Goal: Check status: Check status

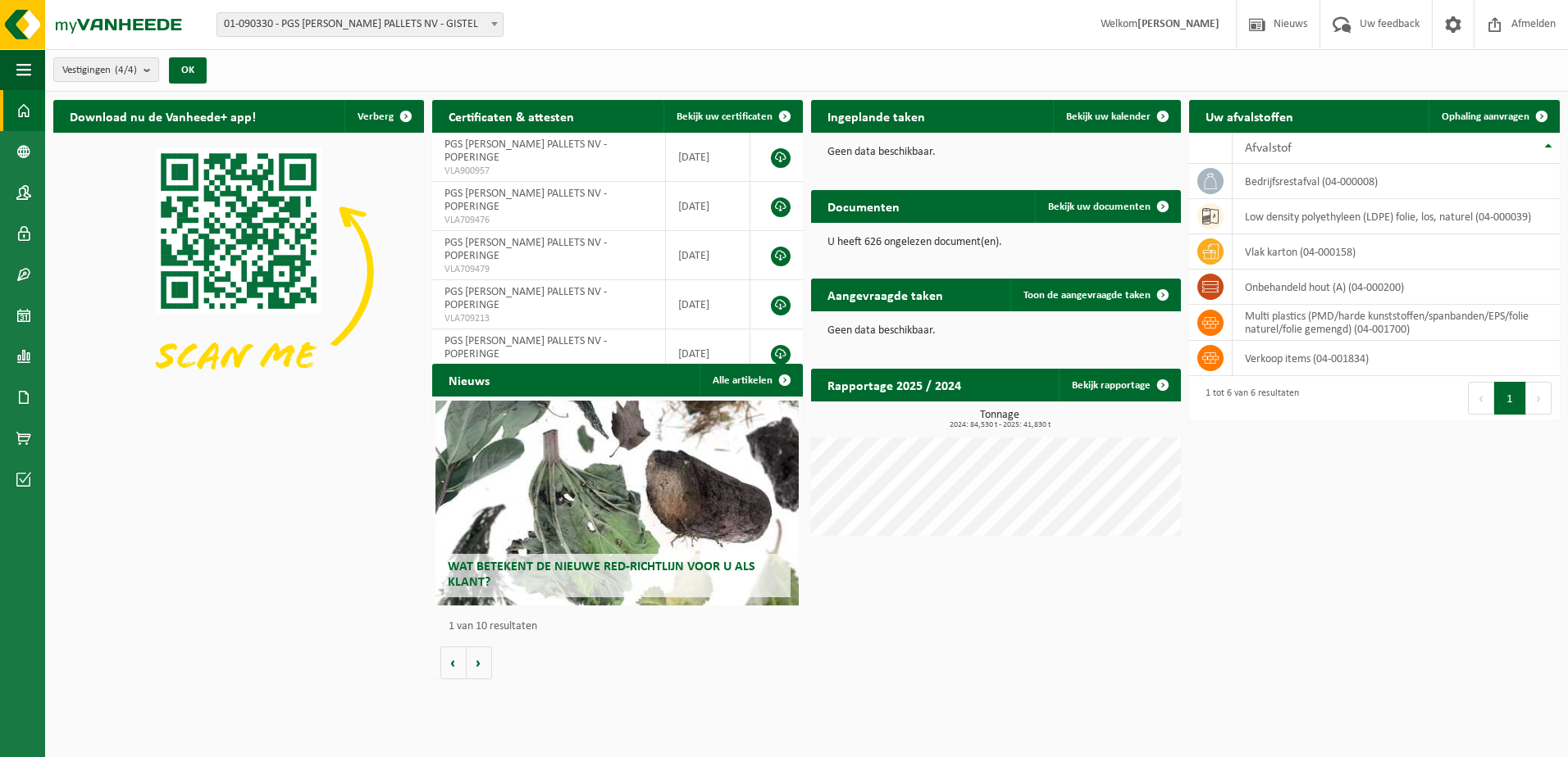
click at [307, 28] on span "01-090330 - PGS [PERSON_NAME] PALLETS NV - GISTEL" at bounding box center [360, 24] width 285 height 23
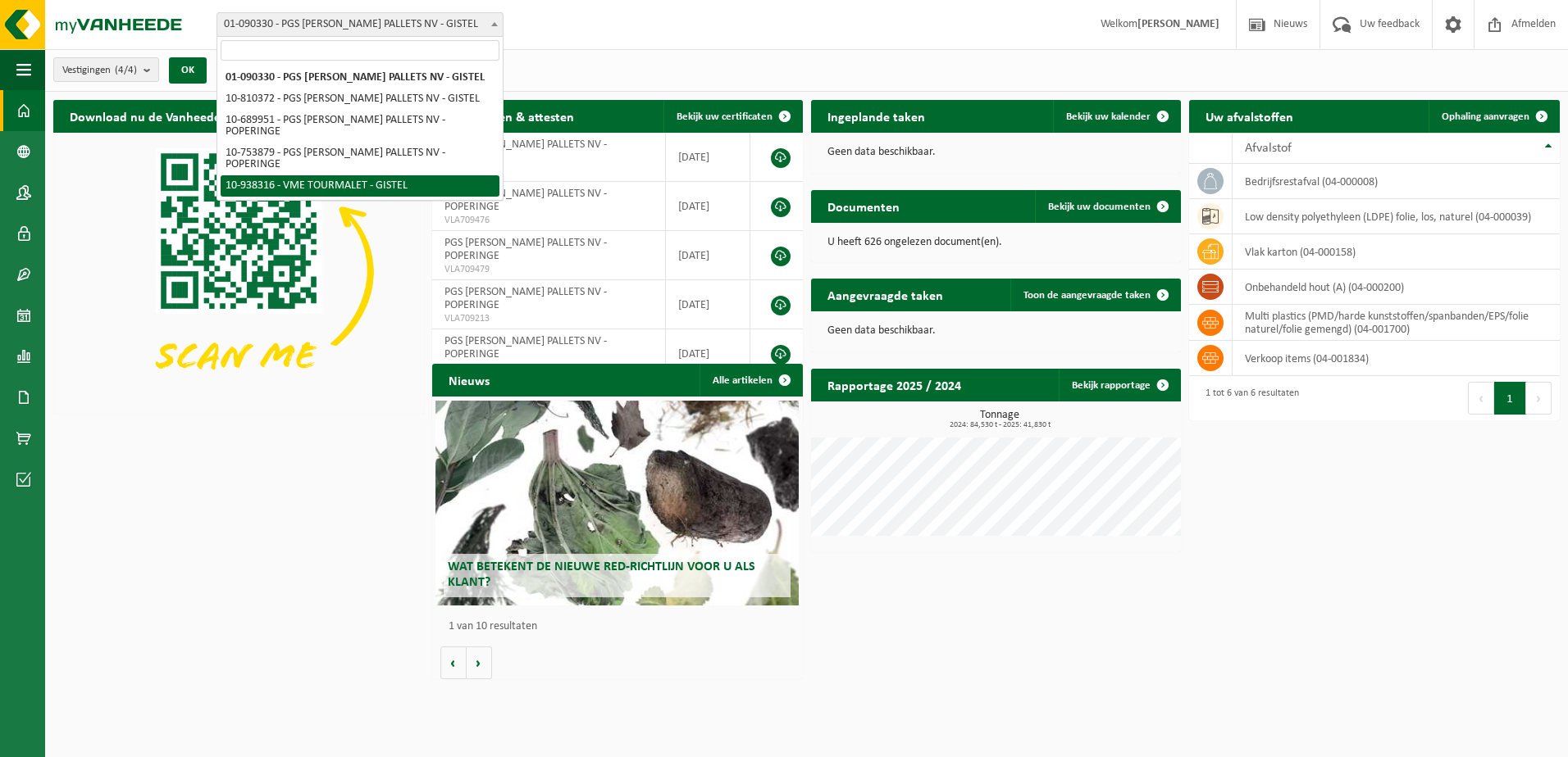
select select "137904"
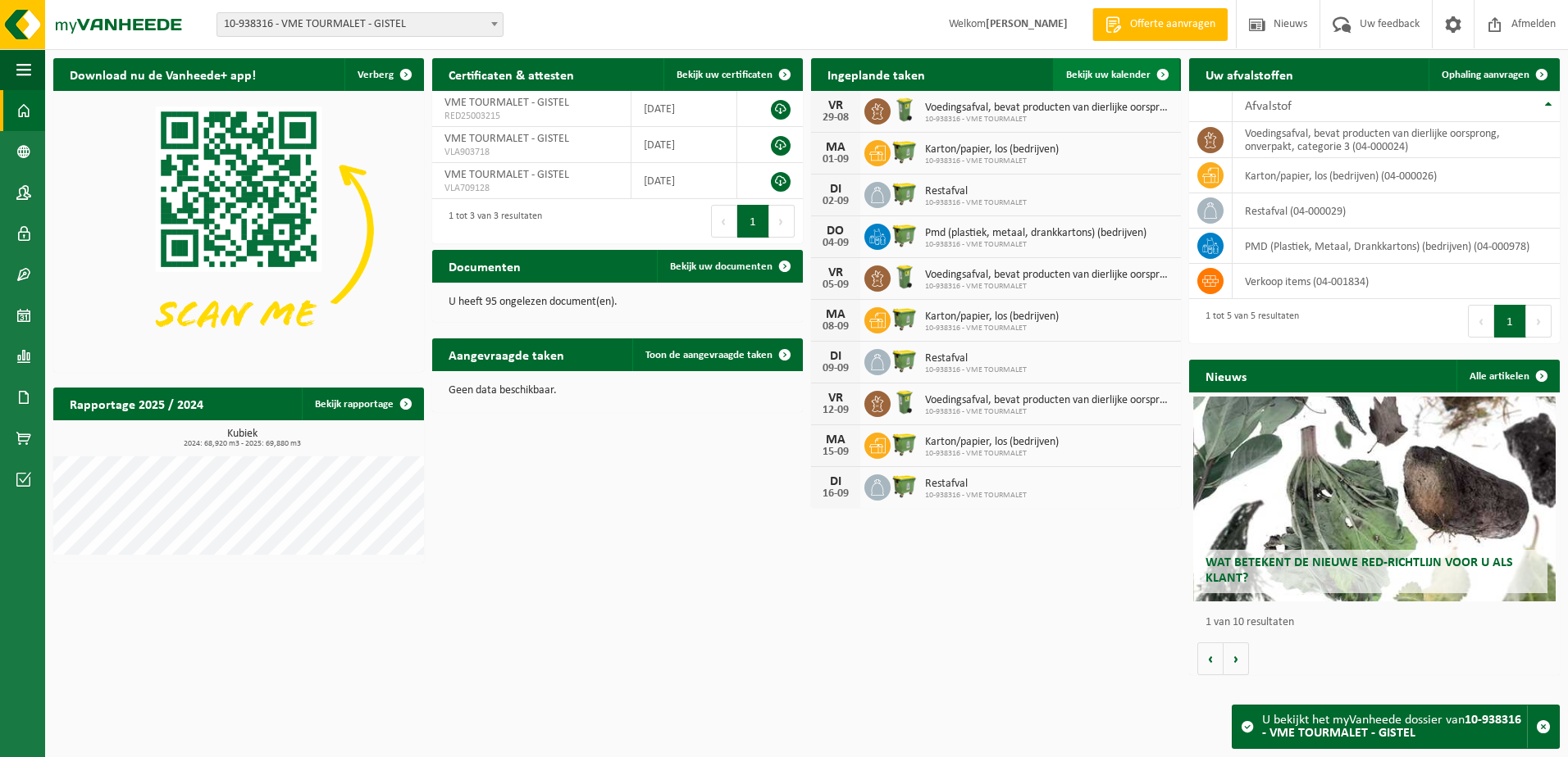
click at [1098, 71] on span "Bekijk uw kalender" at bounding box center [1108, 75] width 84 height 11
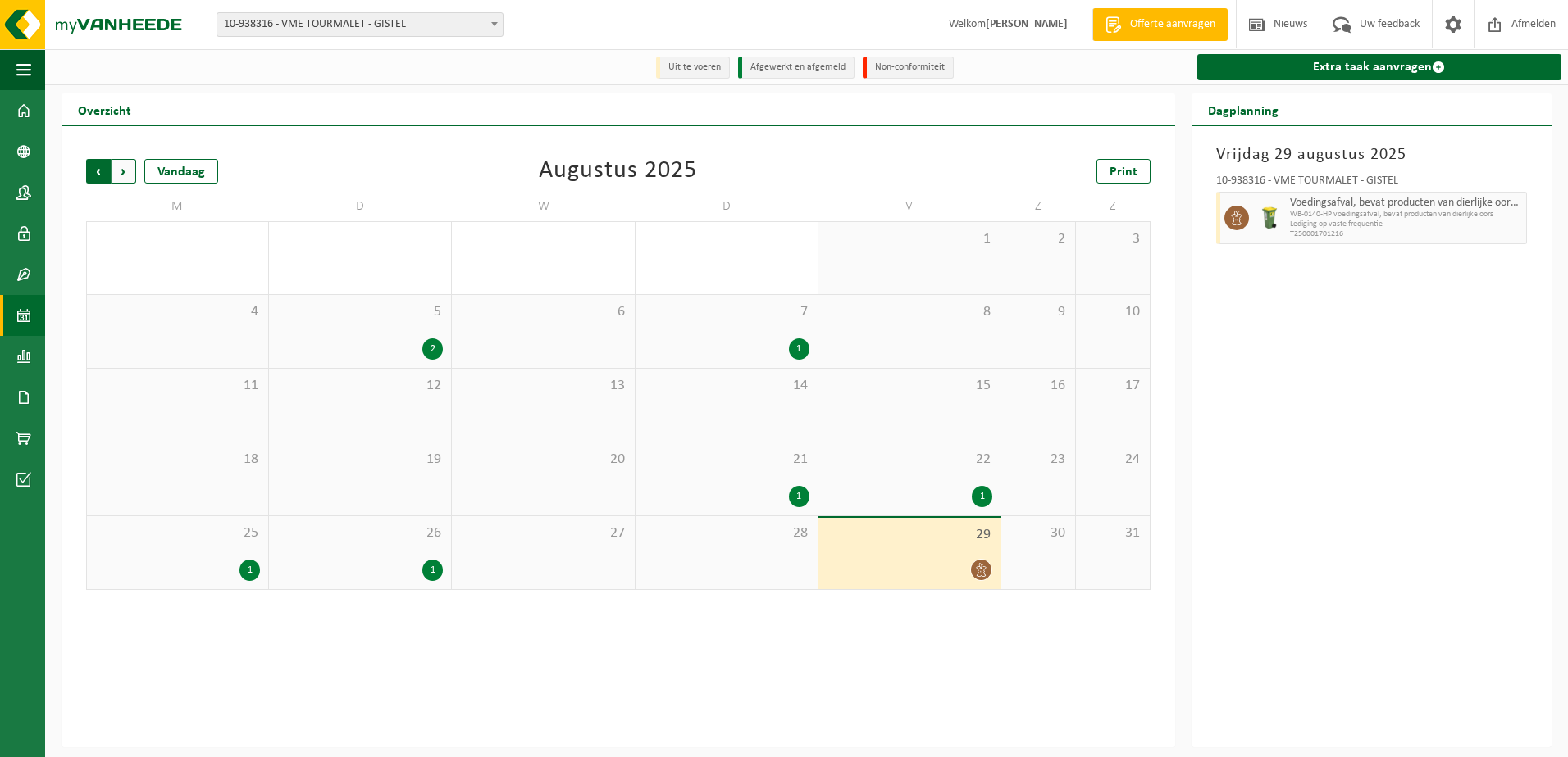
click at [121, 172] on span "Volgende" at bounding box center [123, 170] width 24 height 24
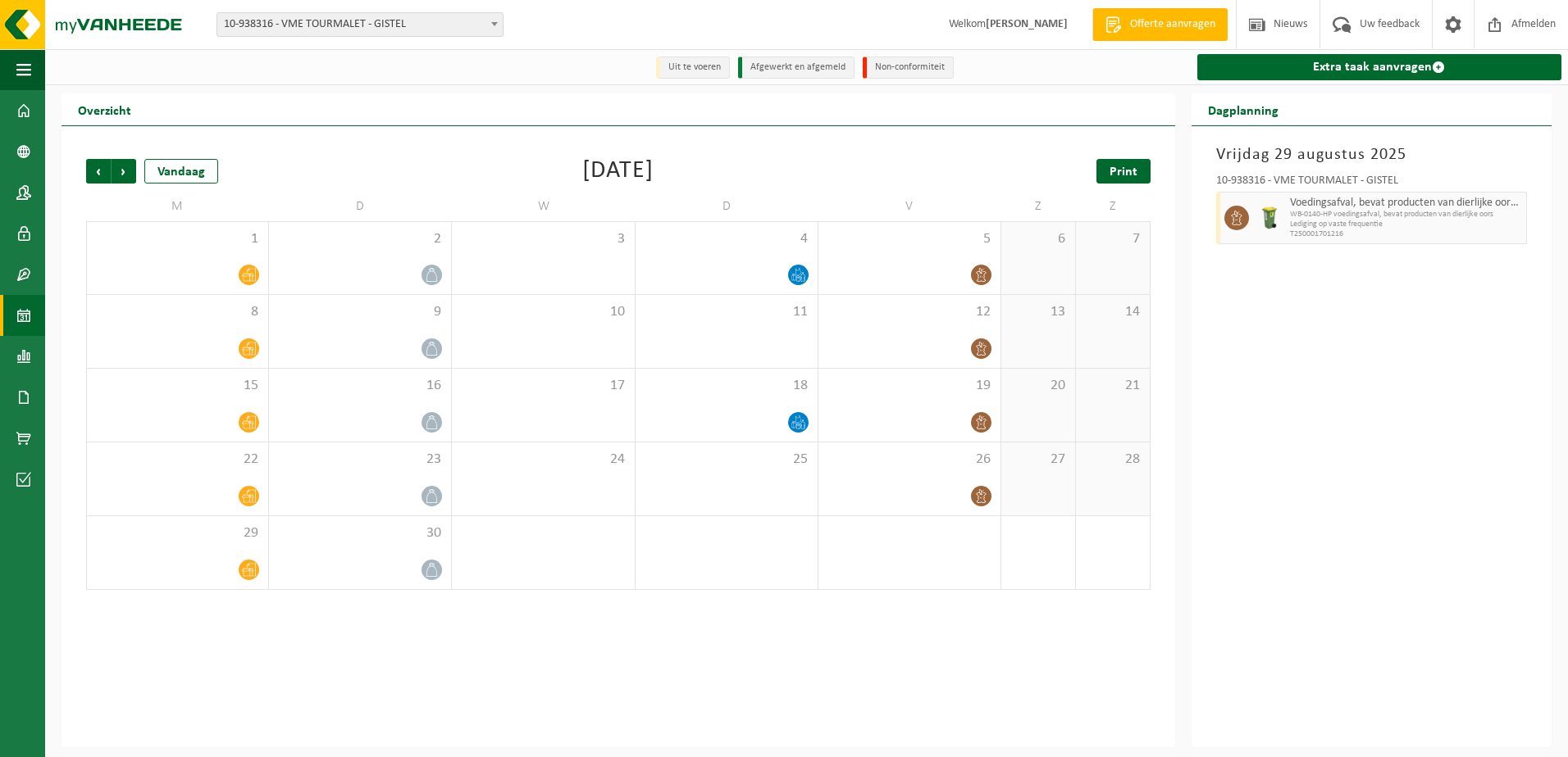
click at [1125, 170] on span "Print" at bounding box center [1123, 172] width 28 height 14
